Goal: Task Accomplishment & Management: Manage account settings

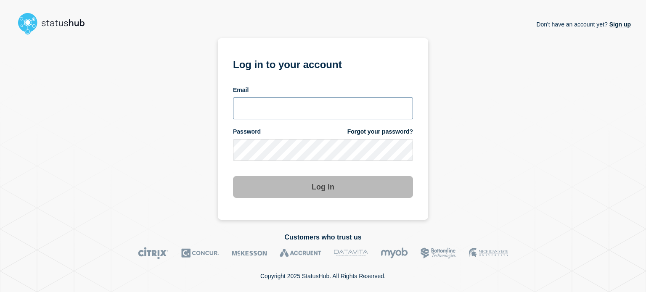
click at [272, 114] on input "email input" at bounding box center [323, 109] width 180 height 22
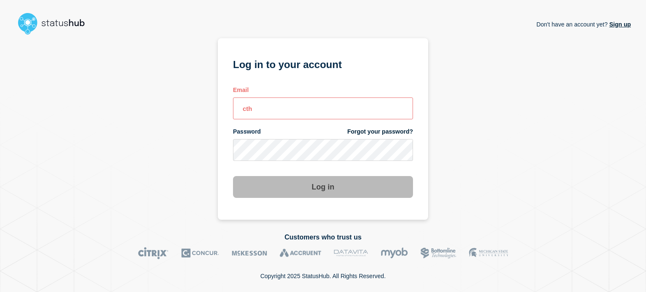
type input "cthorpe@fsu.edu"
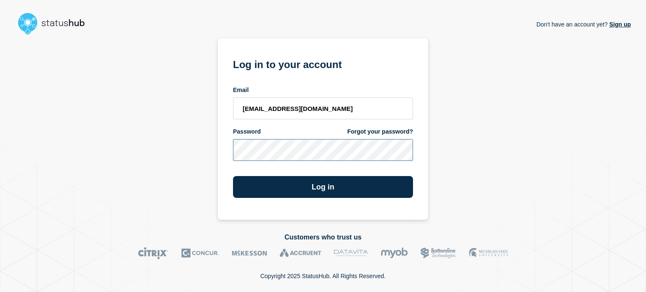
click at [233, 176] on button "Log in" at bounding box center [323, 187] width 180 height 22
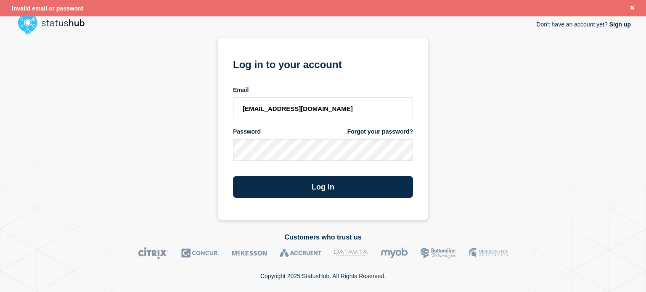
drag, startPoint x: 156, startPoint y: 157, endPoint x: 82, endPoint y: 154, distance: 74.0
click at [82, 154] on div "Don't have an account yet? Sign up Log in to your account Email cthorpe@fsu.edu…" at bounding box center [322, 129] width 615 height 182
click at [178, 150] on div "Don't have an account yet? Sign up Log in to your account Email cthorpe@fsu.edu…" at bounding box center [322, 129] width 615 height 182
click at [233, 176] on button "Log in" at bounding box center [323, 187] width 180 height 22
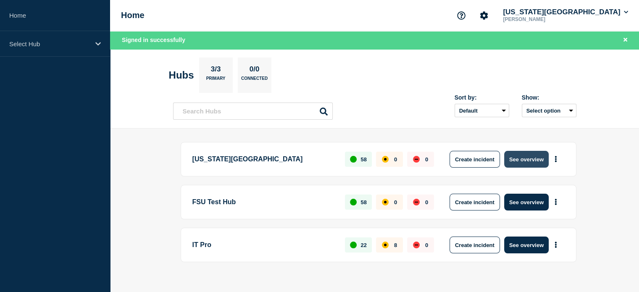
click at [514, 160] on button "See overview" at bounding box center [526, 159] width 45 height 17
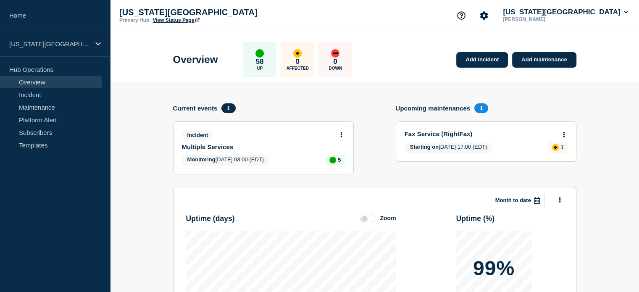
click at [204, 146] on link "Multiple Services" at bounding box center [258, 146] width 152 height 7
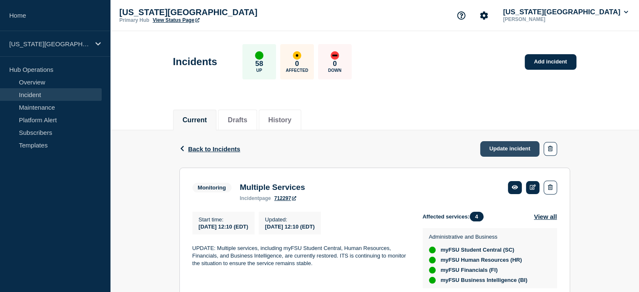
click at [507, 154] on link "Update incident" at bounding box center [510, 149] width 60 height 16
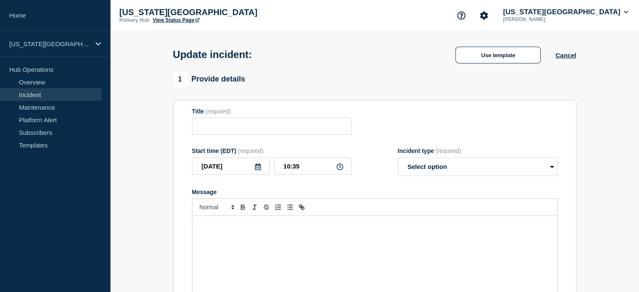
type input "Multiple Services"
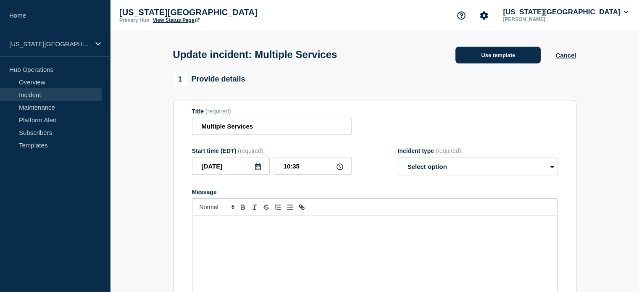
click at [515, 55] on button "Use template" at bounding box center [498, 55] width 85 height 17
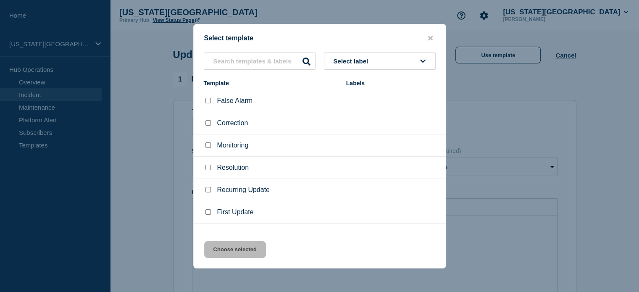
click at [204, 165] on div at bounding box center [208, 167] width 8 height 8
click at [209, 168] on input "Resolution checkbox" at bounding box center [208, 167] width 5 height 5
checkbox input "true"
click at [232, 249] on button "Choose selected" at bounding box center [235, 249] width 62 height 17
select select "resolved"
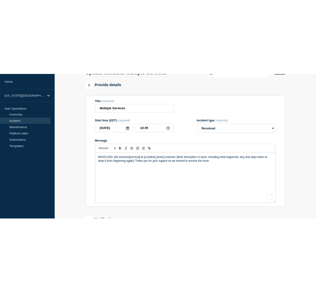
scroll to position [66, 0]
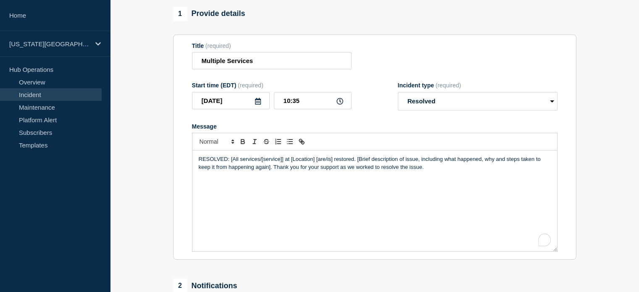
click at [232, 167] on p "RESOLVED: [All services/[service]] at [Location] [are/is] restored. [Brief desc…" at bounding box center [375, 163] width 352 height 16
click at [229, 158] on div "RESOLVED: [All services/[service]] at [Location] [are/is] restored. [Brief desc…" at bounding box center [374, 200] width 365 height 101
click at [292, 163] on p "RESOLVED: All services are restored. [Brief description of issue, including wha…" at bounding box center [375, 163] width 352 height 16
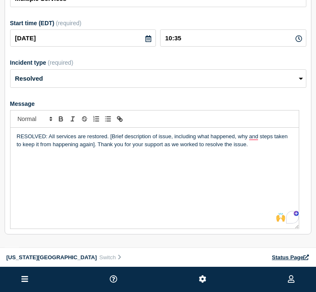
scroll to position [104, 0]
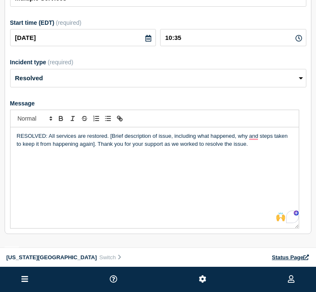
click at [123, 239] on div "1 Provide details Title (required) Multiple Services Start time (EDT) (required…" at bounding box center [158, 197] width 316 height 484
click at [110, 141] on p "RESOLVED: All services are restored. [Brief description of issue, including wha…" at bounding box center [155, 140] width 276 height 16
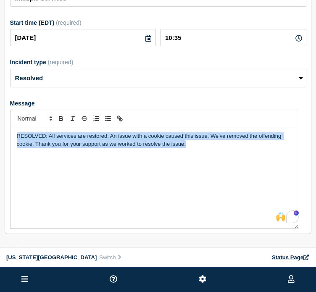
copy p "RESOLVED: All services are restored. An issue with a cookie caused this issue. …"
click at [125, 207] on div "RESOLVED: All services are restored. An issue with a cookie caused this issue. …" at bounding box center [155, 177] width 288 height 101
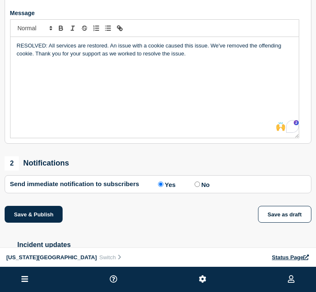
scroll to position [195, 0]
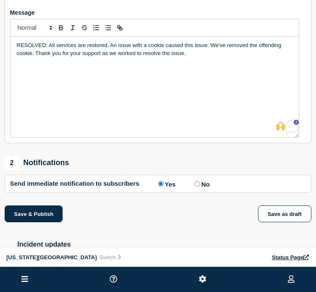
click at [198, 186] on input "No" at bounding box center [197, 183] width 5 height 5
radio input "true"
radio input "false"
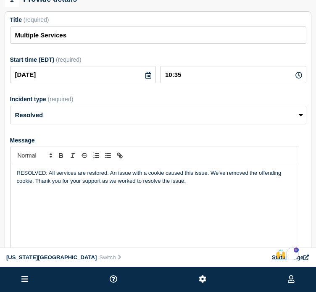
scroll to position [67, 0]
click at [116, 174] on p "RESOLVED: All services are restored. An issue with a cookie caused this issue. …" at bounding box center [155, 177] width 276 height 16
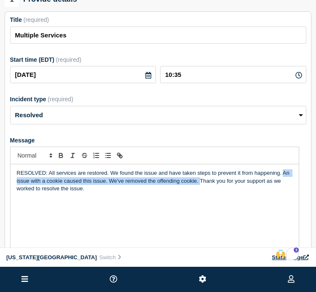
drag, startPoint x: 200, startPoint y: 184, endPoint x: 283, endPoint y: 175, distance: 82.9
click at [283, 175] on p "RESOLVED: All services are restored. We found the issue and have taken steps to…" at bounding box center [155, 180] width 276 height 23
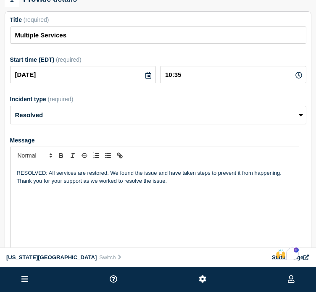
click at [279, 175] on p "RESOLVED: All services are restored. We found the issue and have taken steps to…" at bounding box center [155, 177] width 276 height 16
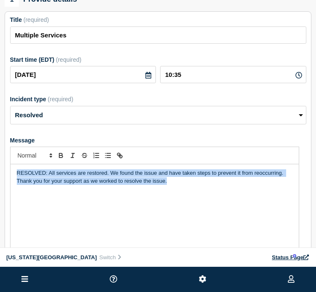
copy p "RESOLVED: All services are restored. We found the issue and have taken steps to…"
click at [133, 214] on div "RESOLVED: All services are restored. We found the issue and have taken steps to…" at bounding box center [155, 214] width 288 height 101
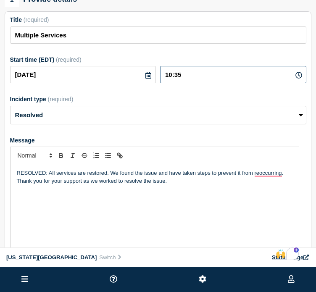
click at [198, 82] on input "10:35" at bounding box center [233, 74] width 146 height 17
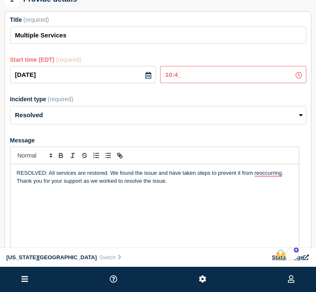
type input "10:44"
click at [195, 215] on div "RESOLVED: All services are restored. We found the issue and have taken steps to…" at bounding box center [155, 214] width 288 height 101
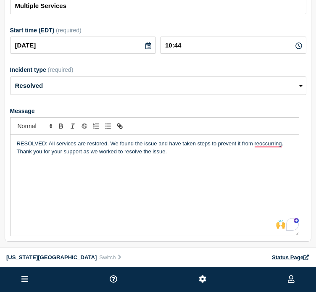
scroll to position [96, 0]
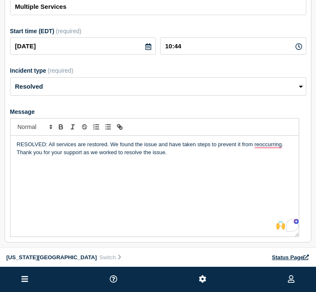
click at [196, 203] on div "RESOLVED: All services are restored. We found the issue and have taken steps to…" at bounding box center [155, 186] width 288 height 101
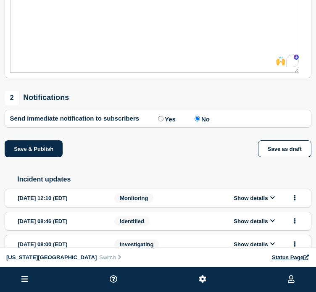
scroll to position [261, 0]
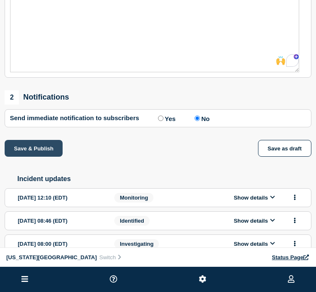
click at [54, 150] on button "Save & Publish" at bounding box center [34, 148] width 58 height 17
